Goal: Transaction & Acquisition: Purchase product/service

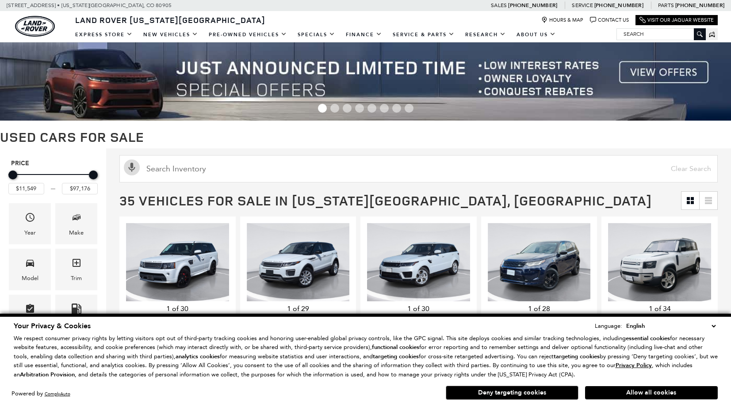
click at [31, 270] on span "Model" at bounding box center [30, 265] width 11 height 18
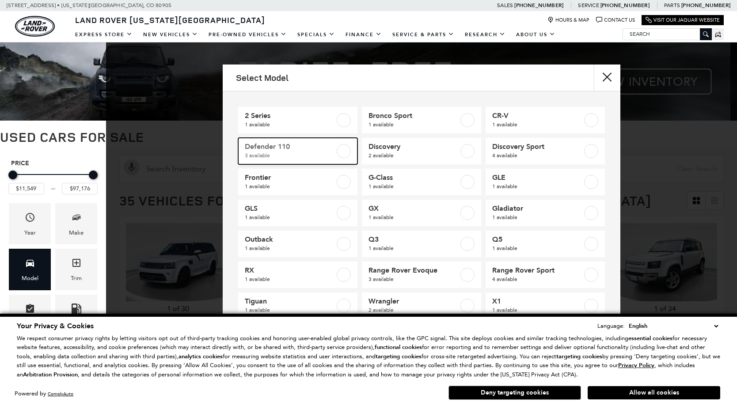
click at [344, 150] on label at bounding box center [344, 151] width 14 height 14
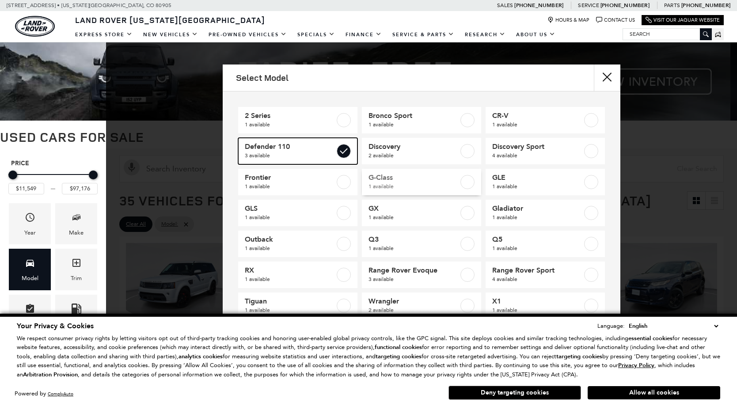
type input "$41,684"
type input "$66,689"
checkbox input "true"
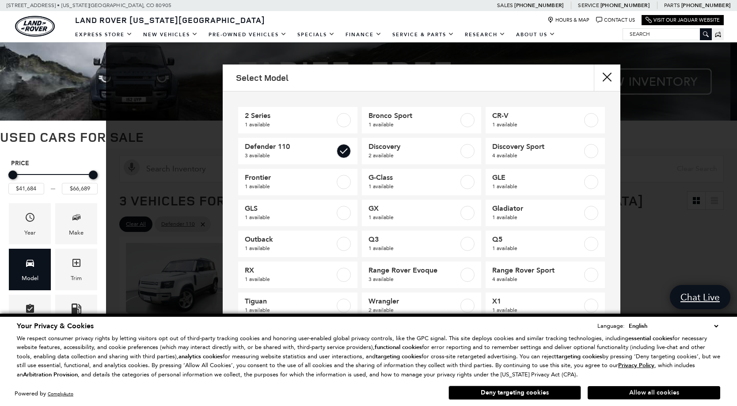
click at [673, 395] on button "Allow all cookies" at bounding box center [654, 392] width 133 height 13
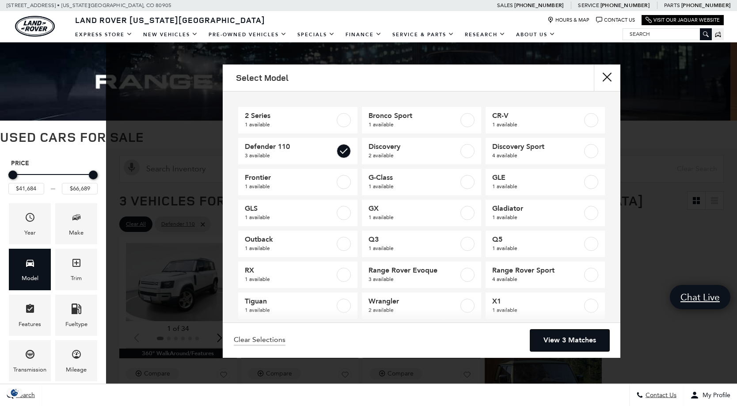
click at [564, 342] on link "View 3 Matches" at bounding box center [570, 341] width 79 height 22
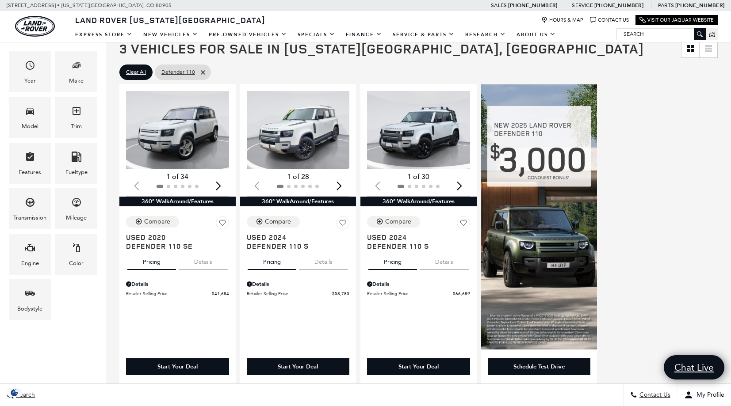
scroll to position [177, 0]
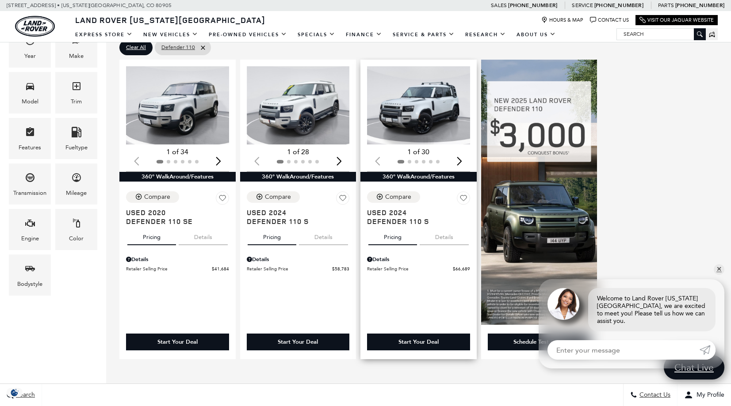
click at [423, 111] on img "1 / 2" at bounding box center [419, 105] width 104 height 78
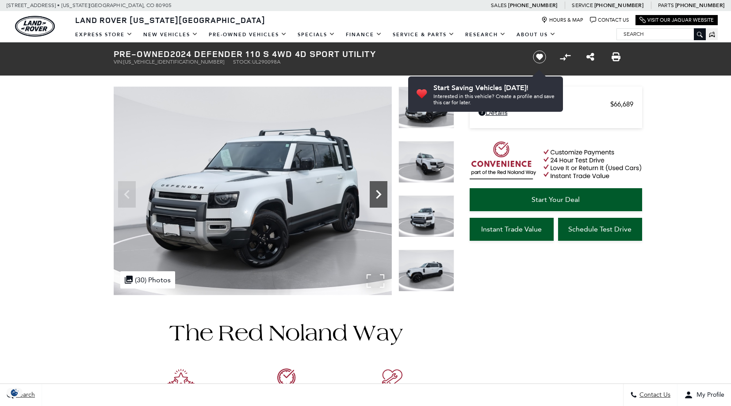
click at [381, 197] on icon "Next" at bounding box center [379, 195] width 18 height 18
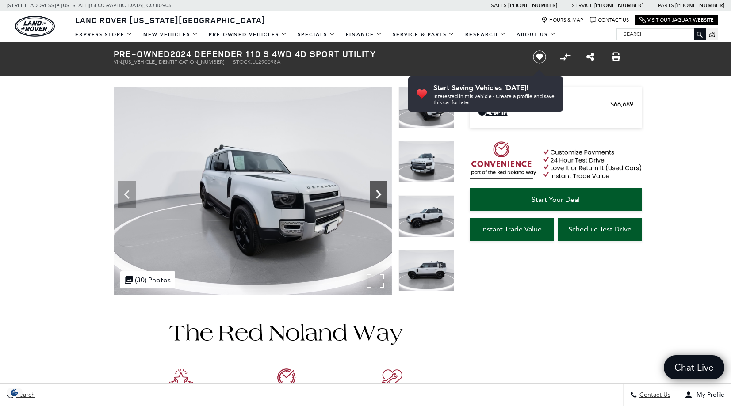
click at [381, 197] on icon "Next" at bounding box center [379, 195] width 18 height 18
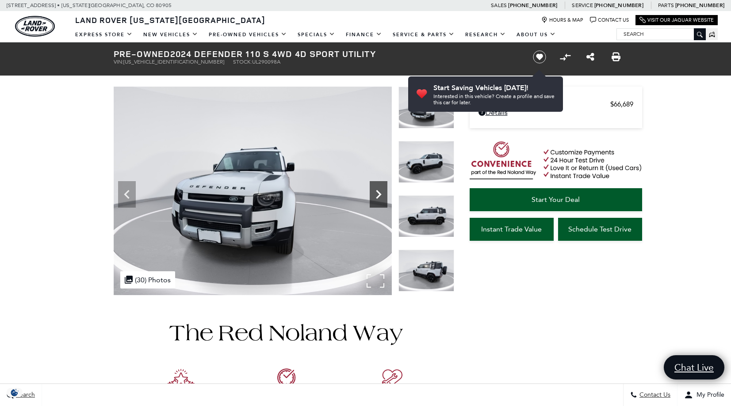
click at [381, 197] on icon "Next" at bounding box center [379, 195] width 18 height 18
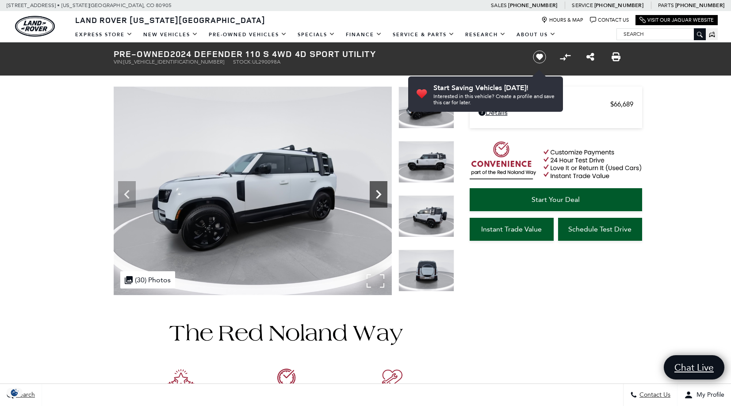
click at [381, 197] on icon "Next" at bounding box center [379, 195] width 18 height 18
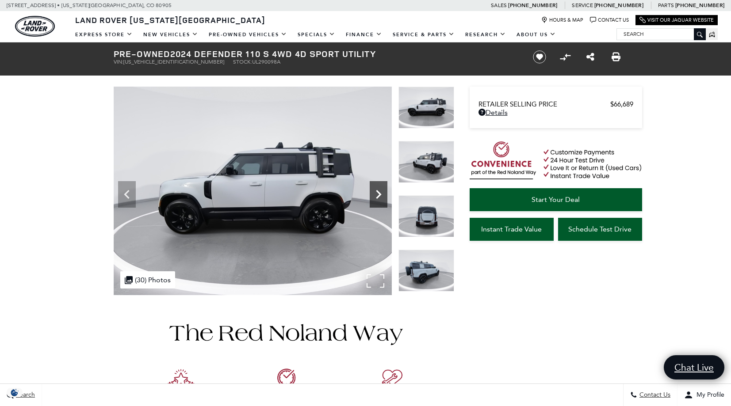
click at [381, 197] on icon "Next" at bounding box center [379, 195] width 18 height 18
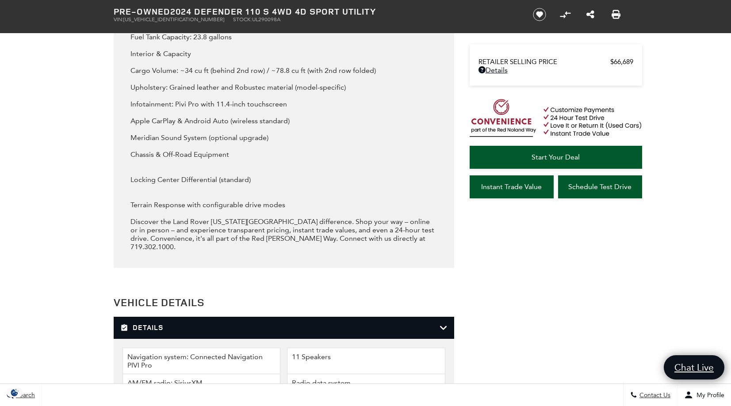
scroll to position [1592, 0]
